Goal: Information Seeking & Learning: Learn about a topic

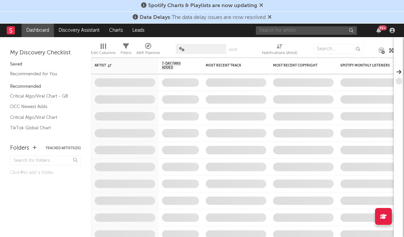
click at [312, 30] on input "text" at bounding box center [306, 30] width 101 height 8
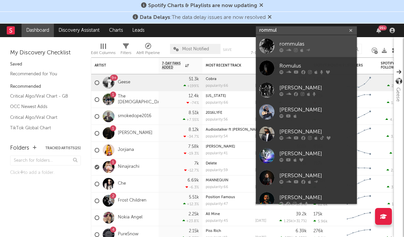
type input "rommul"
click at [282, 49] on icon at bounding box center [282, 50] width 4 height 4
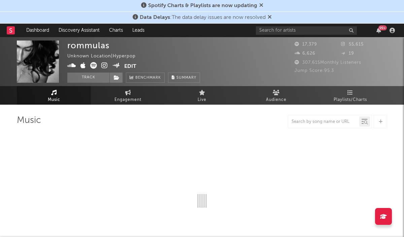
select select "1w"
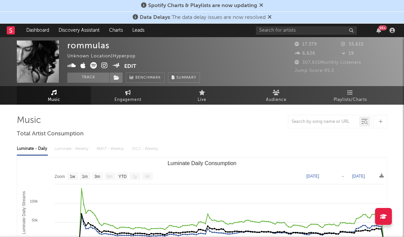
click at [303, 45] on span "17,379" at bounding box center [306, 44] width 23 height 4
click at [297, 45] on icon at bounding box center [298, 44] width 7 height 4
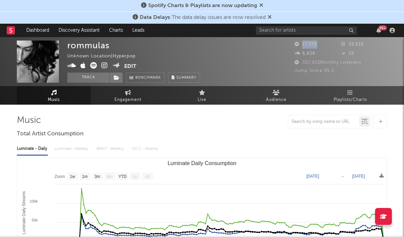
click at [313, 43] on span "17,379" at bounding box center [306, 44] width 23 height 4
click at [314, 43] on span "17,379" at bounding box center [306, 44] width 23 height 4
click at [349, 43] on span "55,615" at bounding box center [352, 44] width 23 height 4
